Goal: Transaction & Acquisition: Purchase product/service

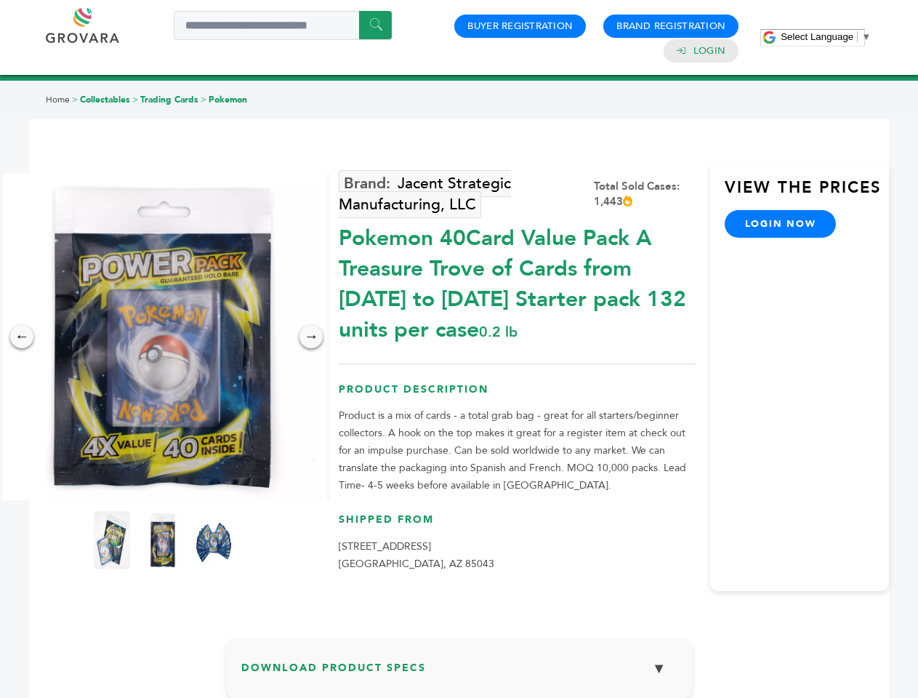
click at [826, 36] on span "Select Language" at bounding box center [817, 36] width 73 height 11
click at [163, 337] on img at bounding box center [162, 336] width 327 height 327
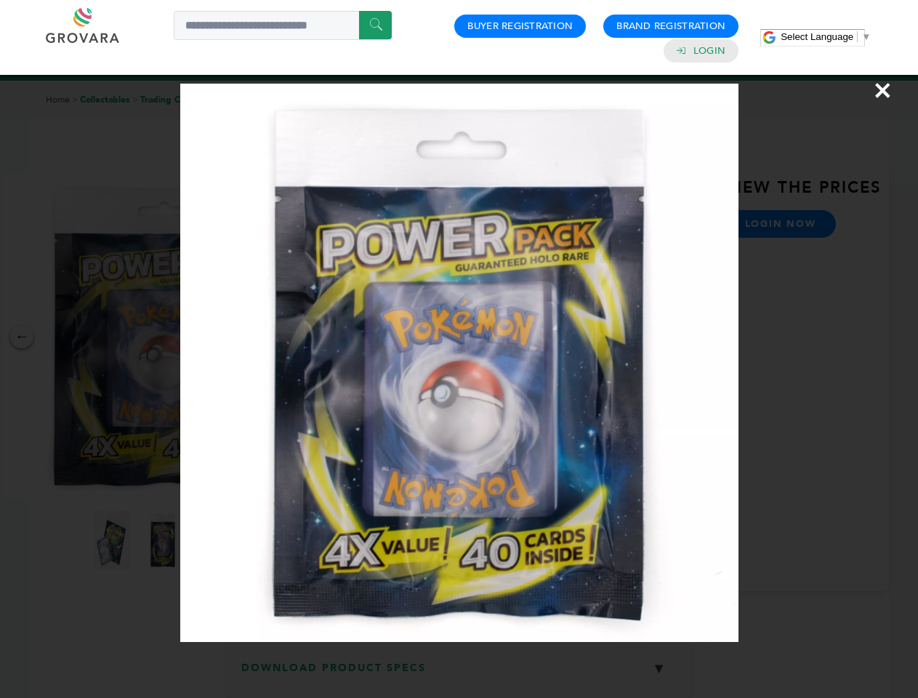
click at [22, 337] on div "×" at bounding box center [459, 349] width 918 height 698
click at [311, 337] on div "→" at bounding box center [310, 336] width 23 height 23
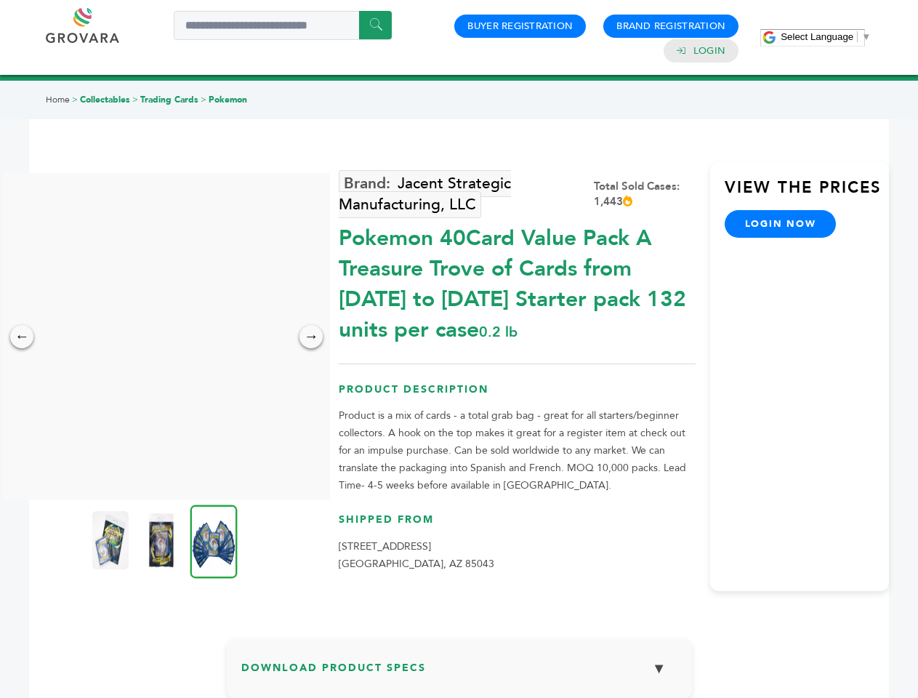
click at [112, 540] on img at bounding box center [110, 540] width 36 height 58
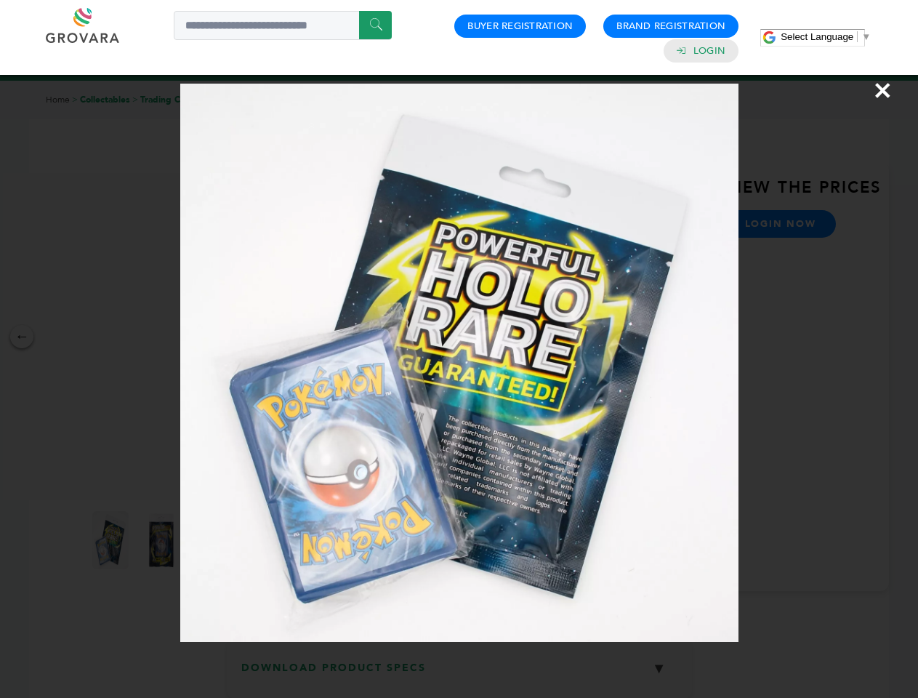
click at [163, 540] on div "×" at bounding box center [459, 349] width 918 height 698
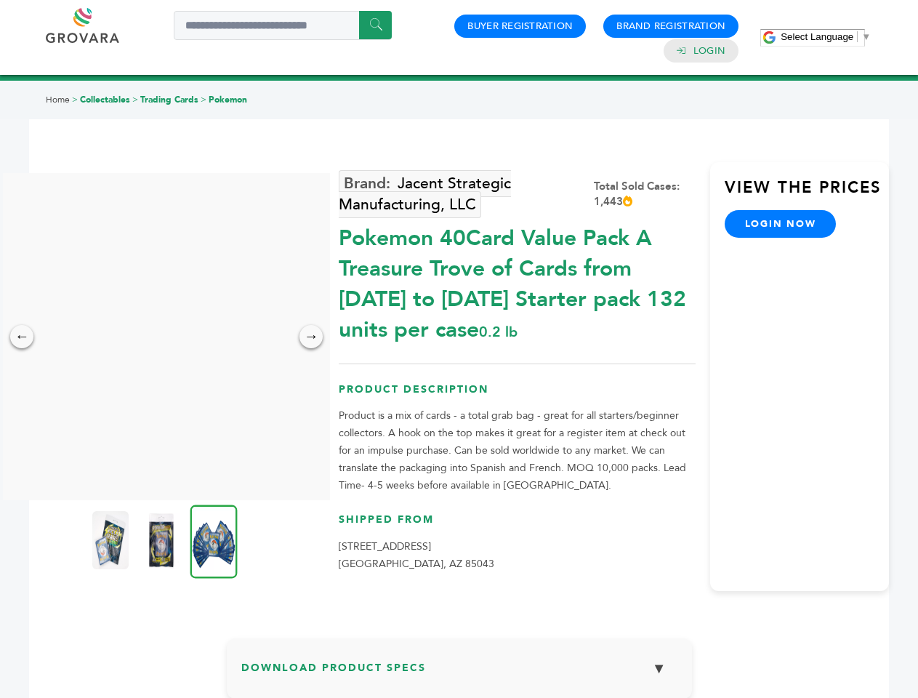
click at [214, 540] on img at bounding box center [213, 540] width 47 height 73
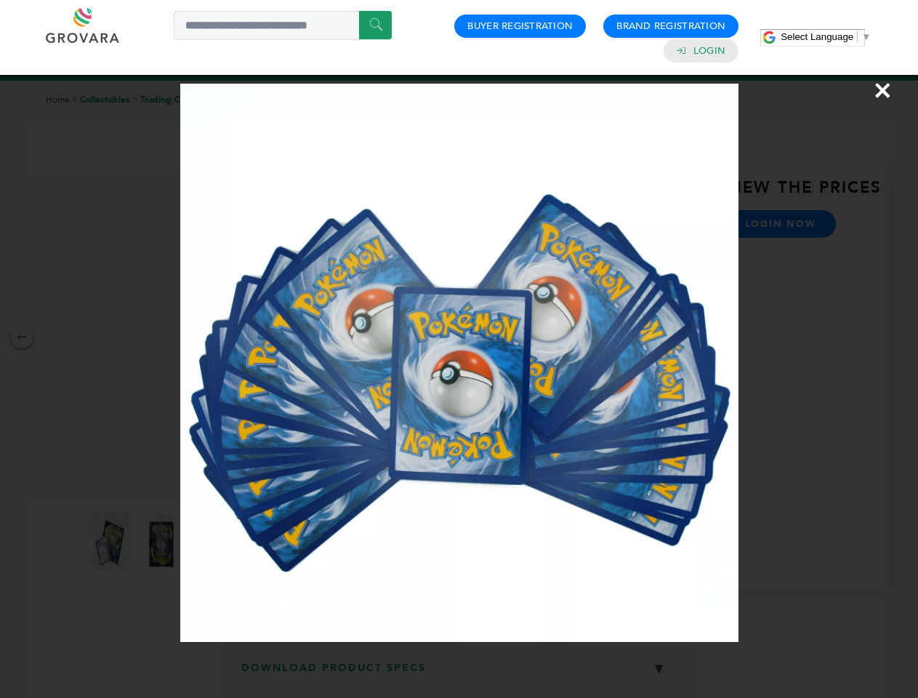
click at [459, 674] on div "×" at bounding box center [459, 349] width 918 height 698
